Goal: Browse casually

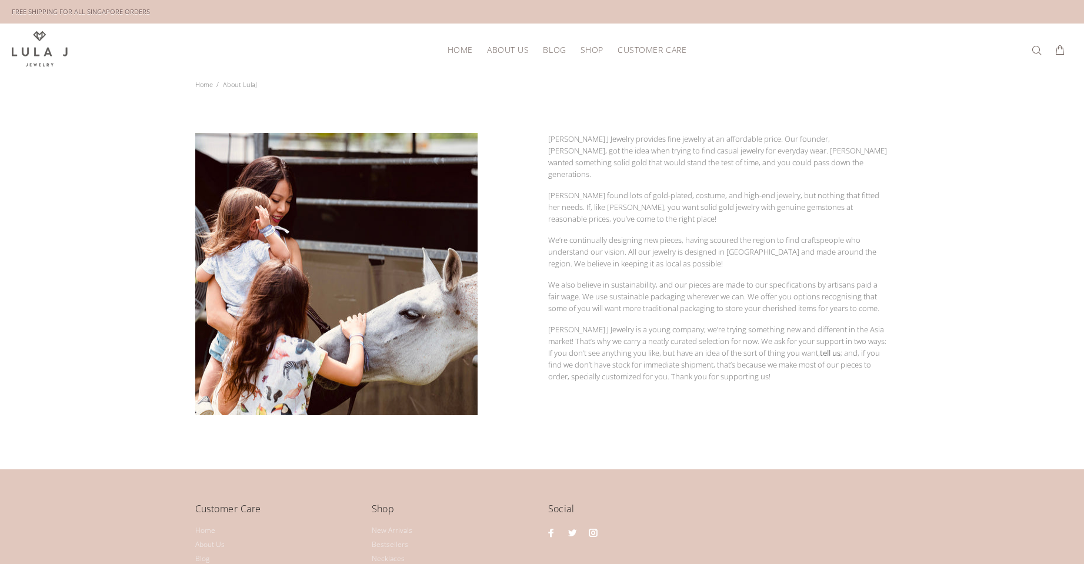
click at [587, 51] on span "SHOP" at bounding box center [591, 49] width 23 height 9
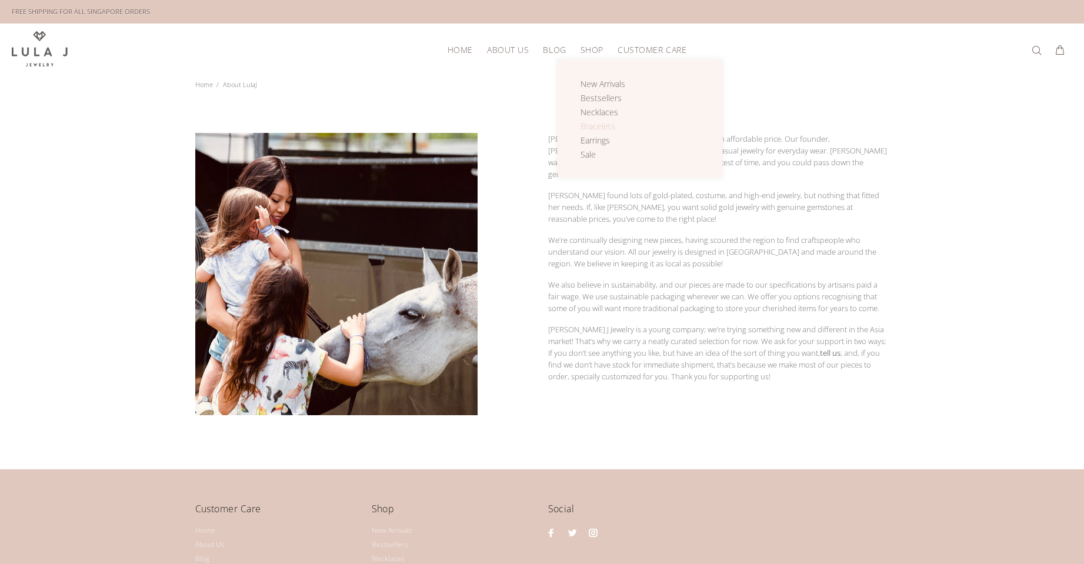
click at [602, 123] on span "Bracelets" at bounding box center [597, 126] width 35 height 11
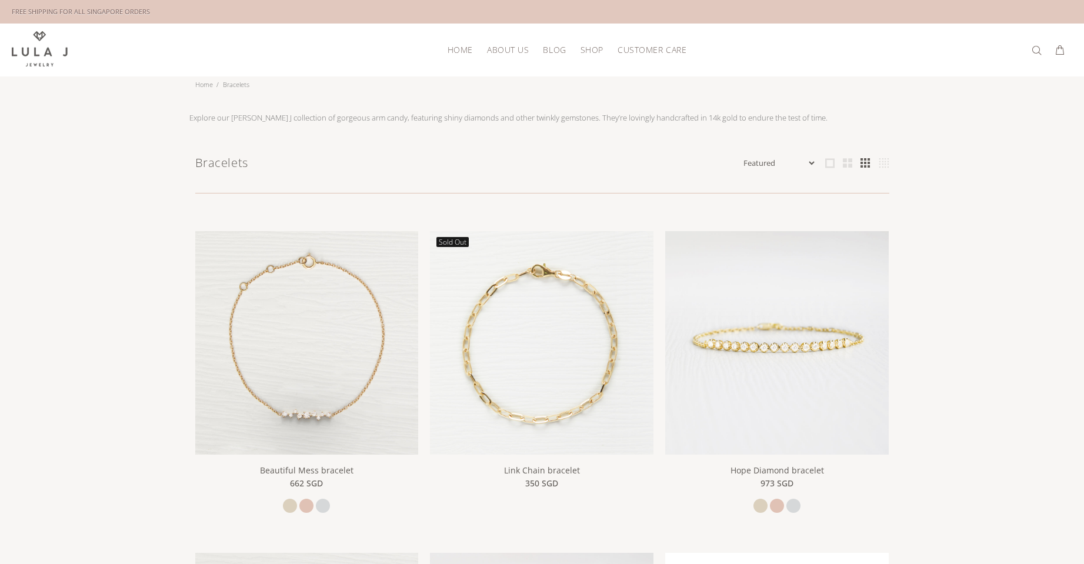
click at [806, 163] on select "Featured Name Ascending Name Descending Date Ascending Date Descending Price As…" at bounding box center [778, 163] width 75 height 12
select select "price-ascending"
click at [741, 157] on select "Featured Name Ascending Name Descending Date Ascending Date Descending Price As…" at bounding box center [778, 163] width 75 height 12
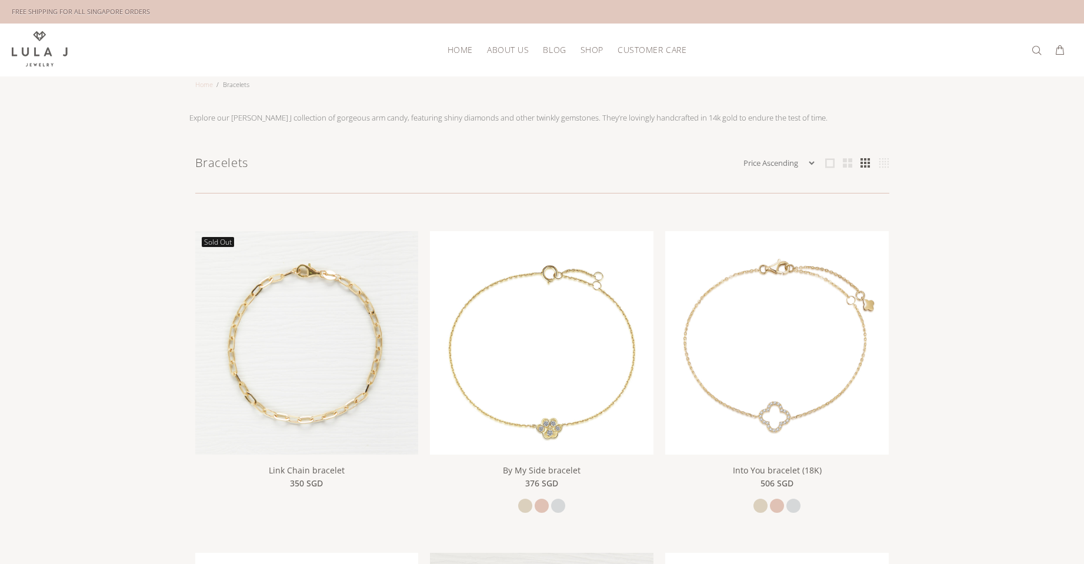
click at [202, 85] on link "Home" at bounding box center [204, 84] width 18 height 9
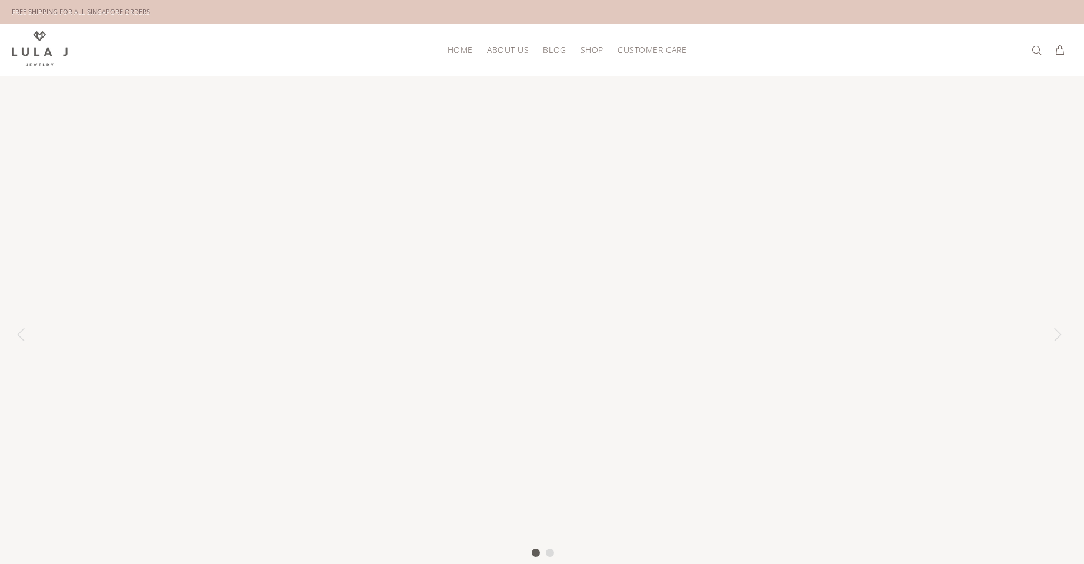
click at [590, 54] on span "SHOP" at bounding box center [591, 49] width 23 height 9
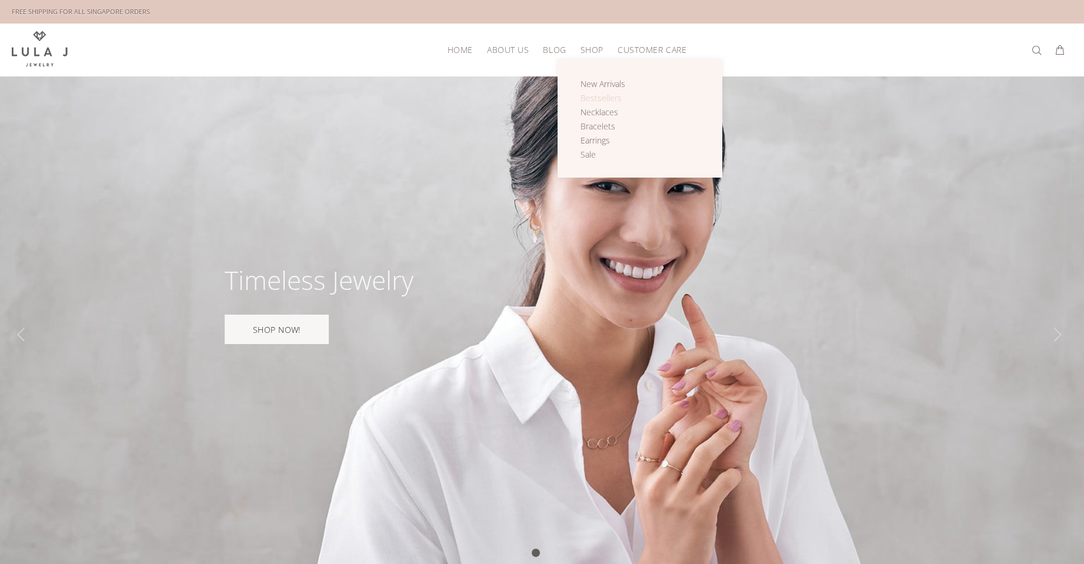
click at [610, 96] on span "Bestsellers" at bounding box center [600, 97] width 41 height 11
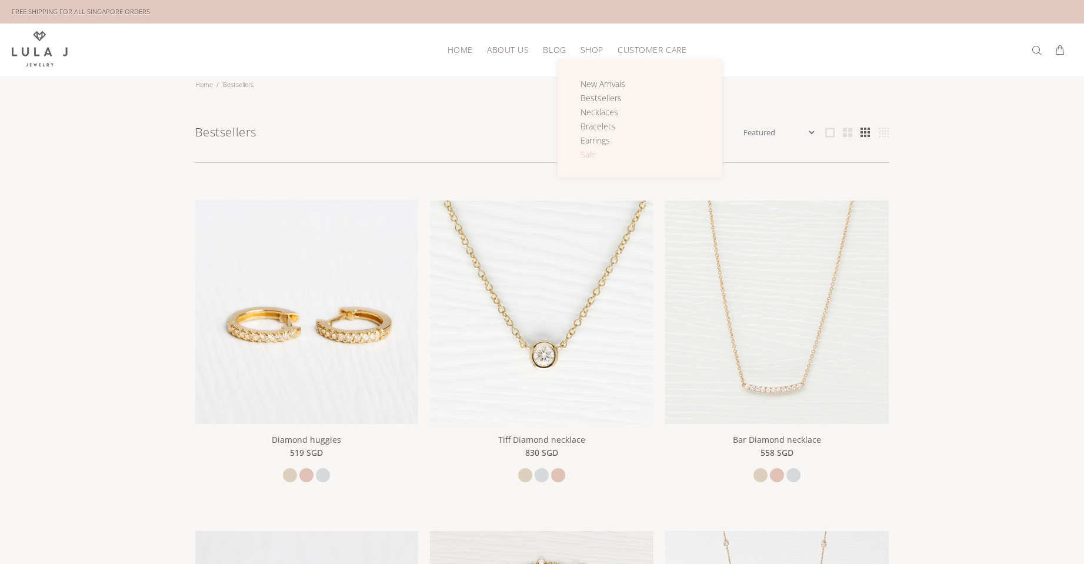
click at [588, 153] on span "Sale" at bounding box center [587, 154] width 15 height 11
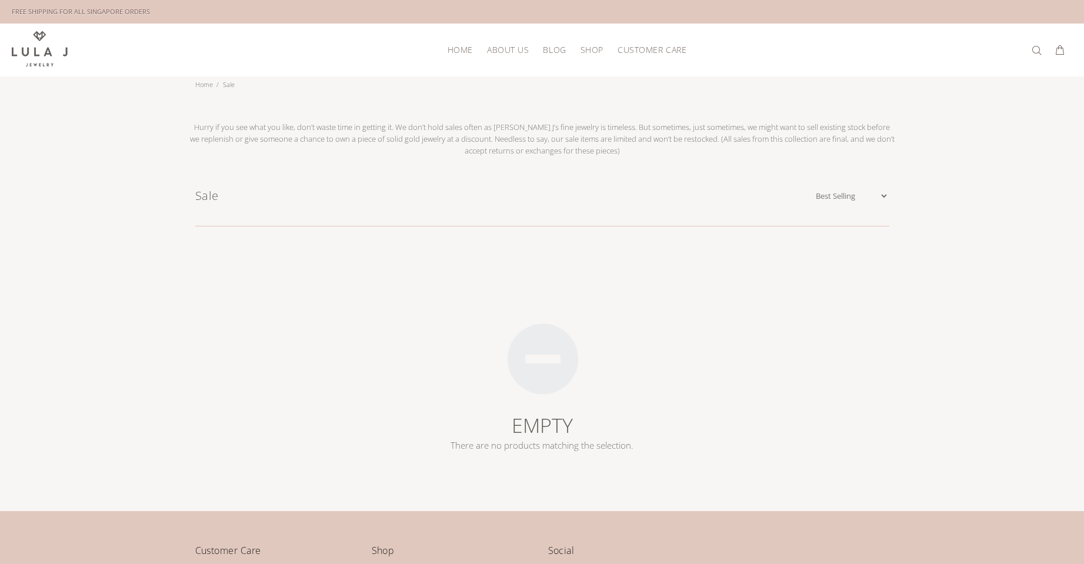
click at [584, 46] on span "SHOP" at bounding box center [591, 49] width 23 height 9
click at [594, 97] on span "Bestsellers" at bounding box center [600, 97] width 41 height 11
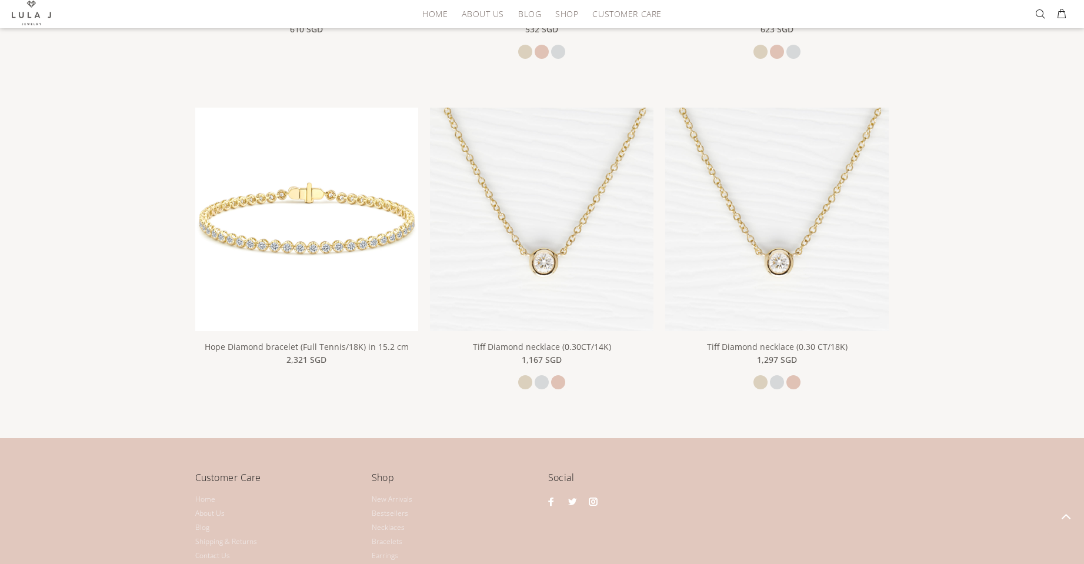
scroll to position [1837, 0]
